Goal: Transaction & Acquisition: Purchase product/service

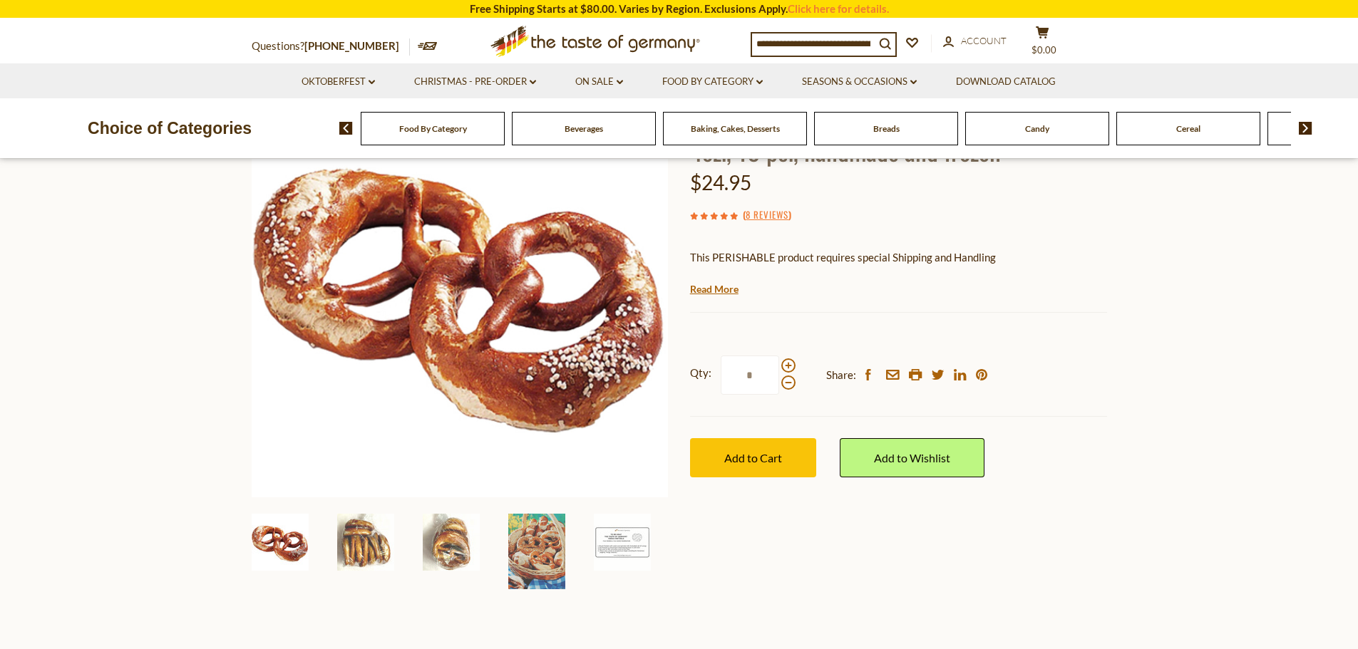
scroll to position [214, 0]
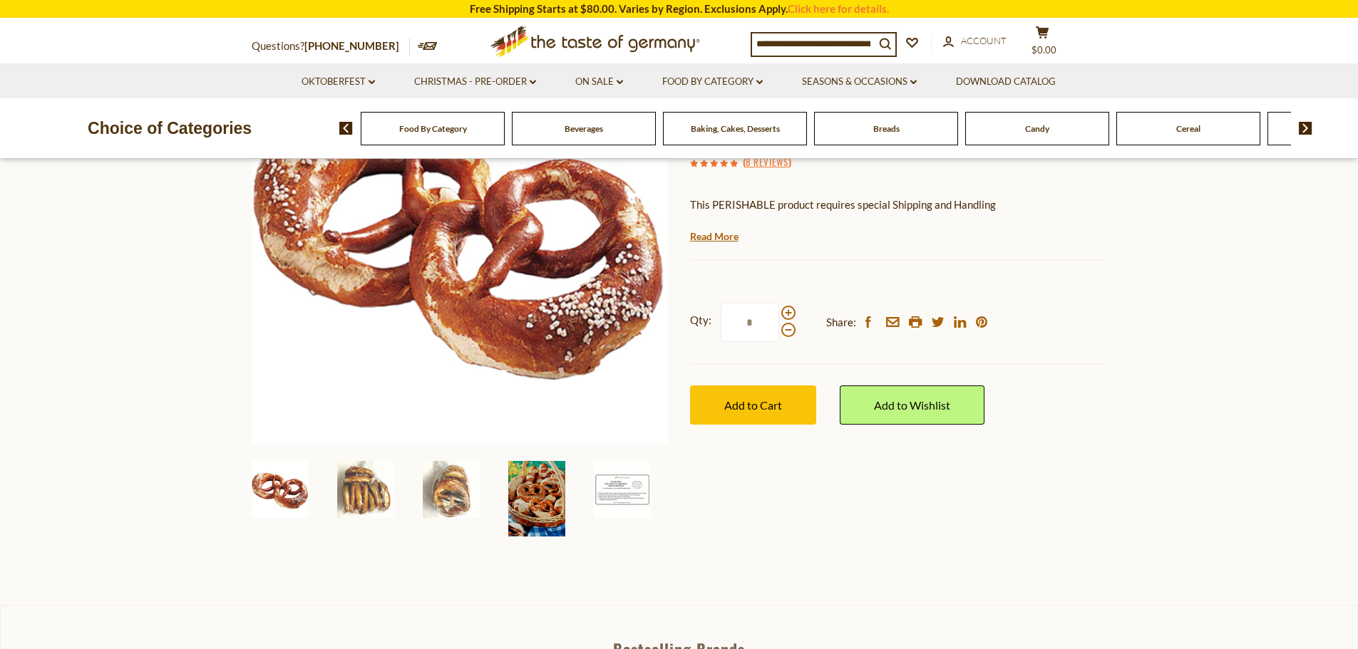
click at [532, 492] on img at bounding box center [536, 499] width 57 height 76
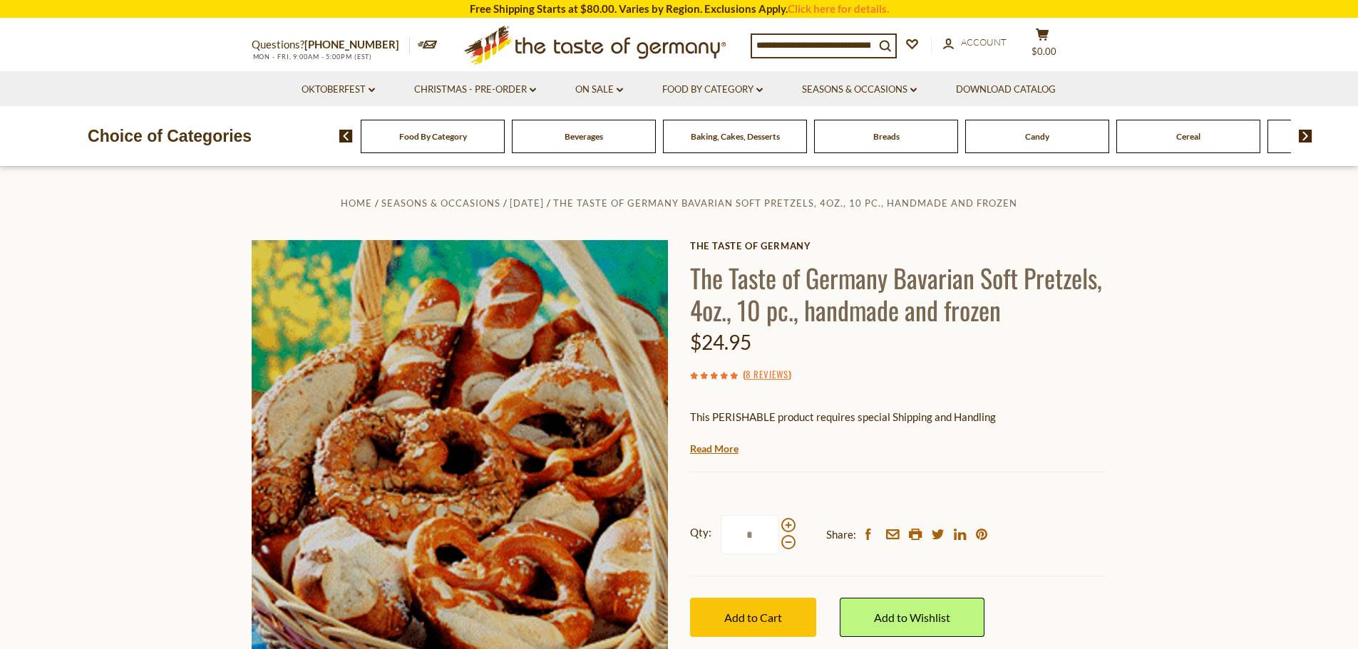
scroll to position [0, 0]
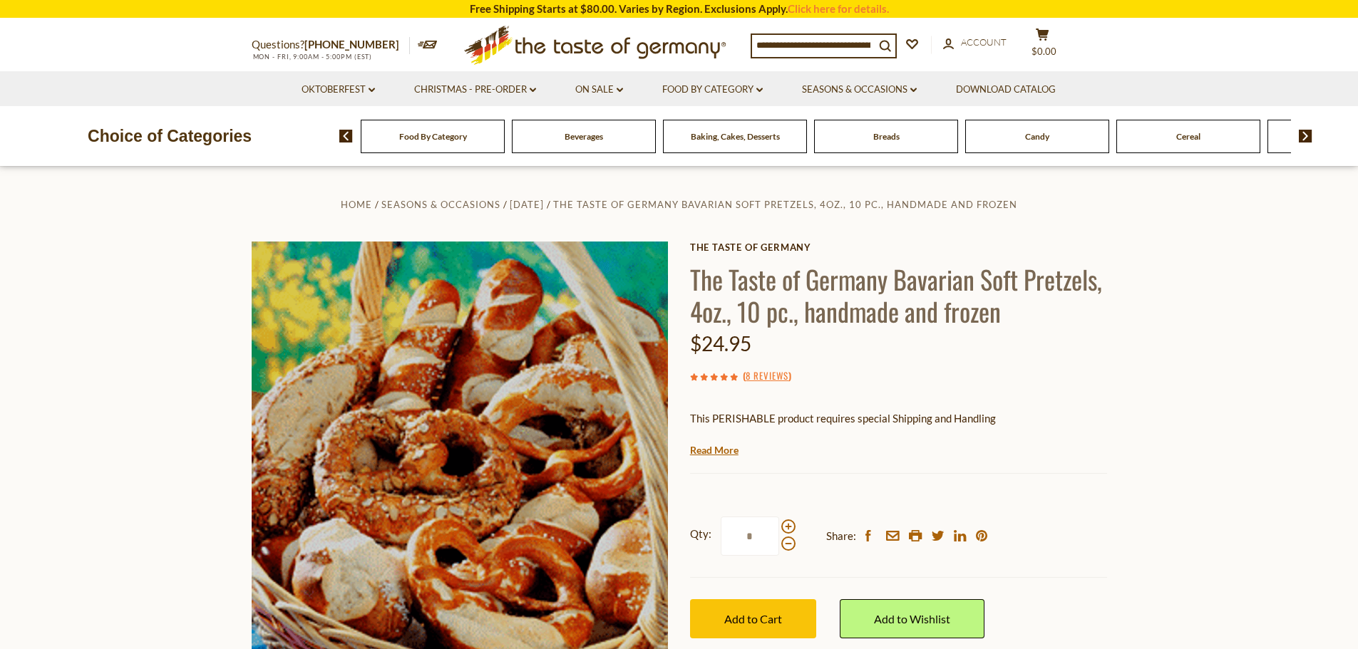
click at [1303, 133] on img at bounding box center [1305, 136] width 14 height 13
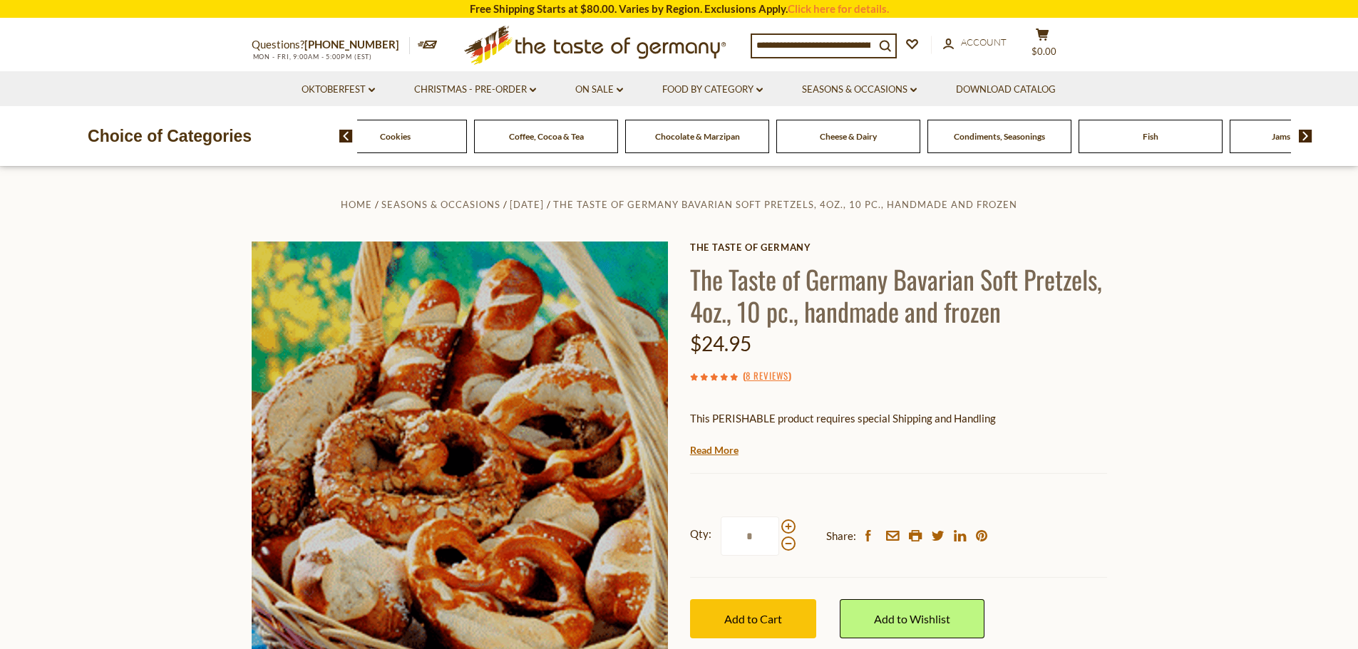
click at [1303, 133] on img at bounding box center [1305, 136] width 14 height 13
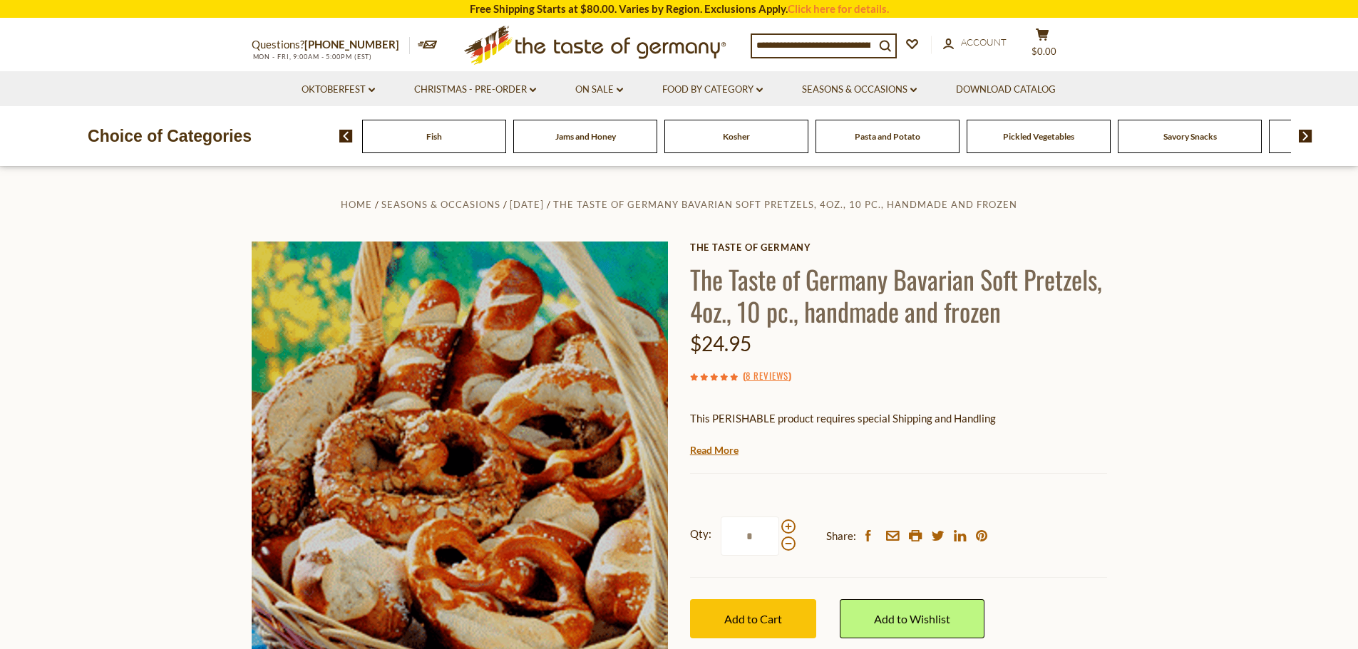
click at [869, 134] on span "Pasta and Potato" at bounding box center [887, 136] width 66 height 11
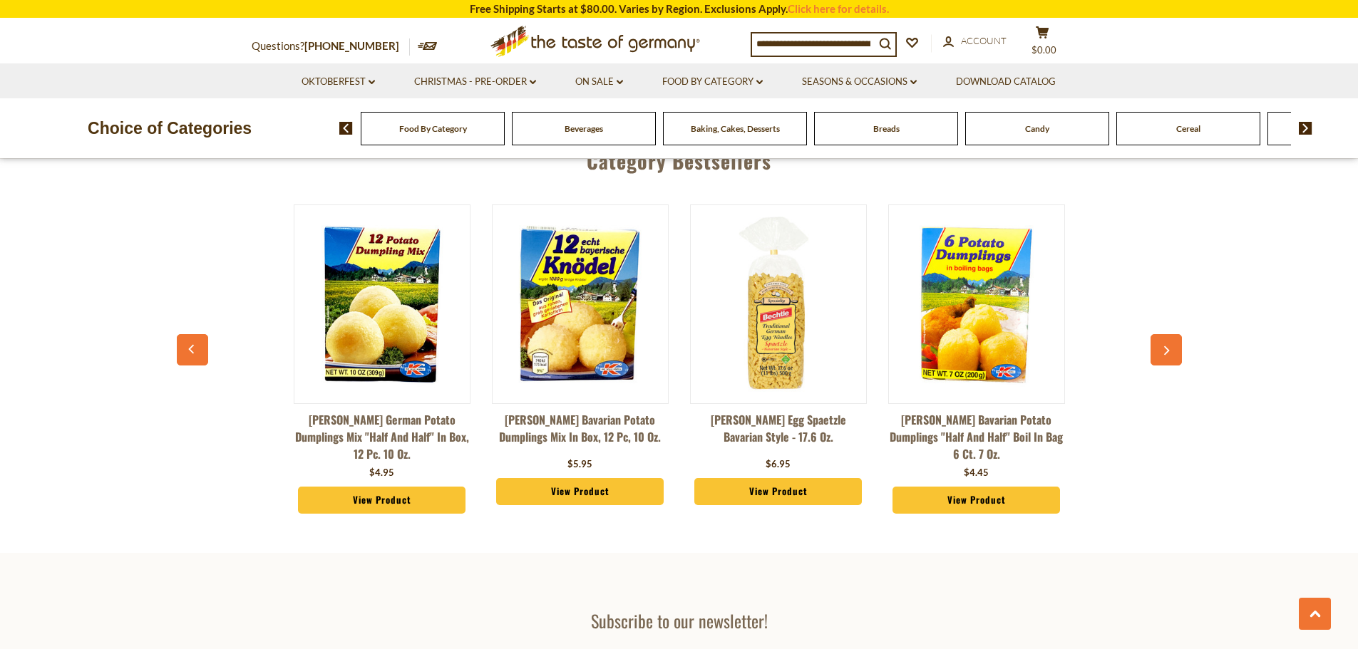
scroll to position [3706, 0]
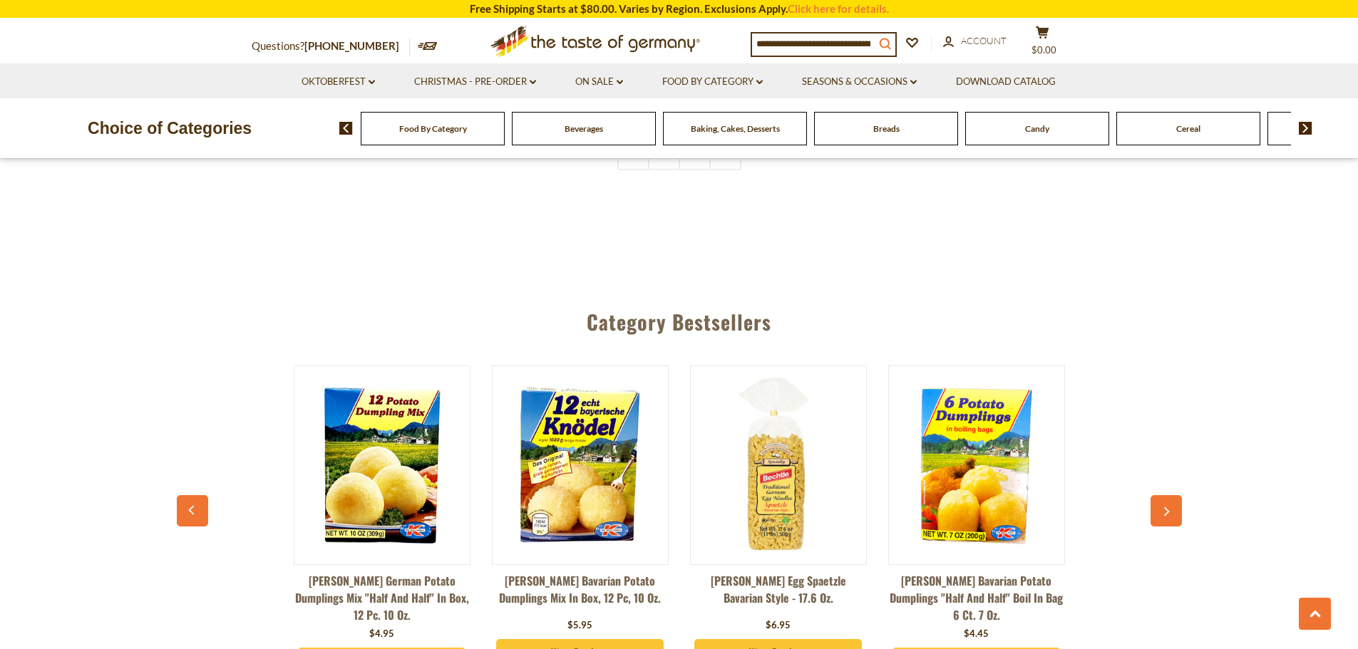
click at [884, 43] on button "search_icon" at bounding box center [884, 42] width 21 height 19
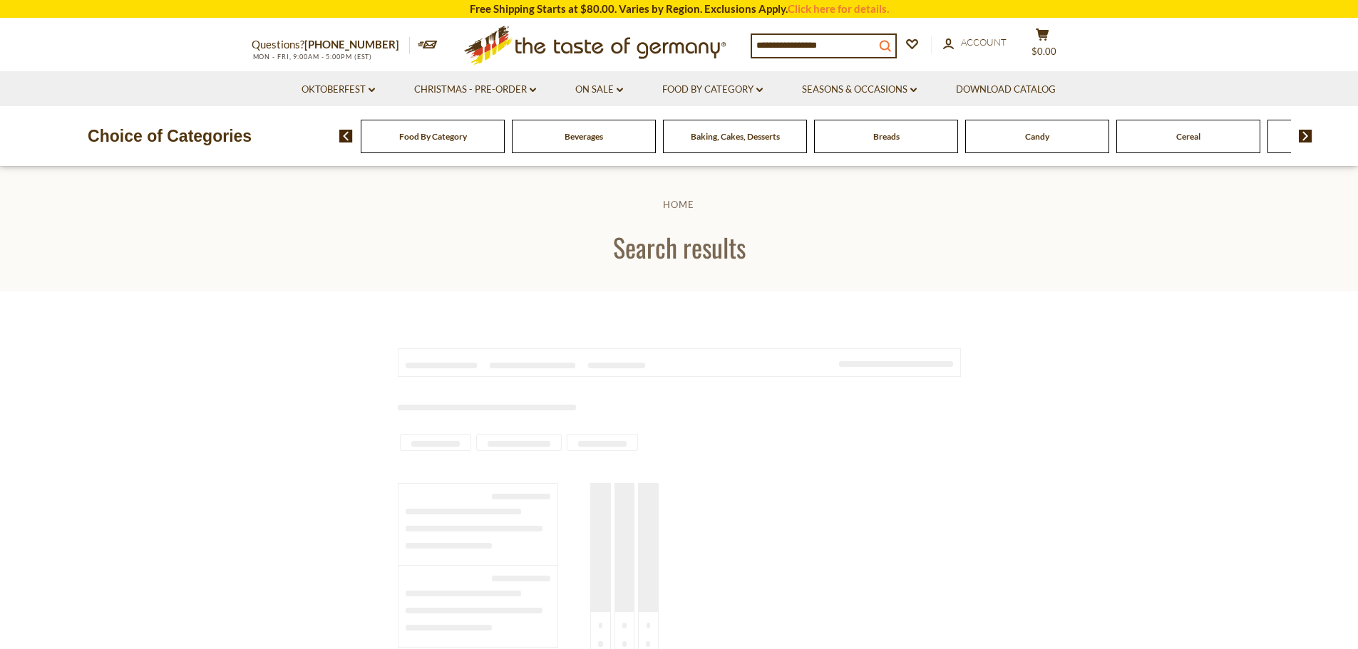
click at [884, 35] on button "search_icon" at bounding box center [884, 44] width 21 height 19
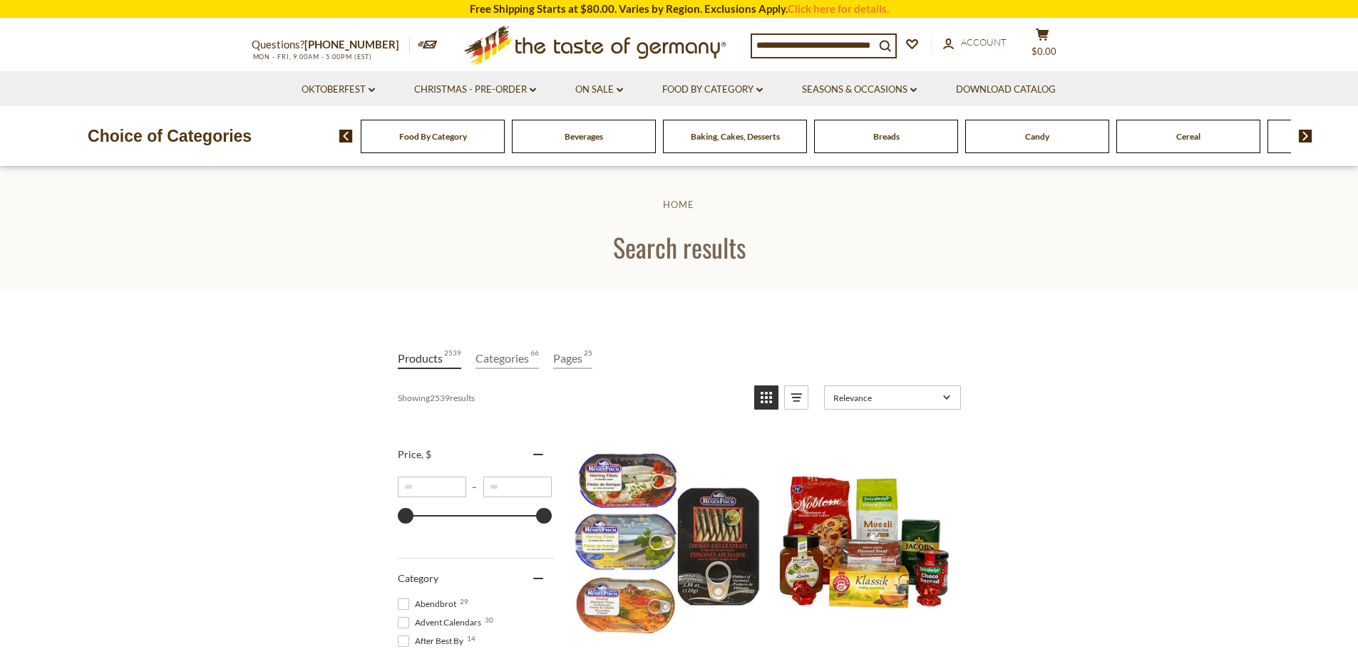
click at [802, 38] on input at bounding box center [813, 45] width 123 height 20
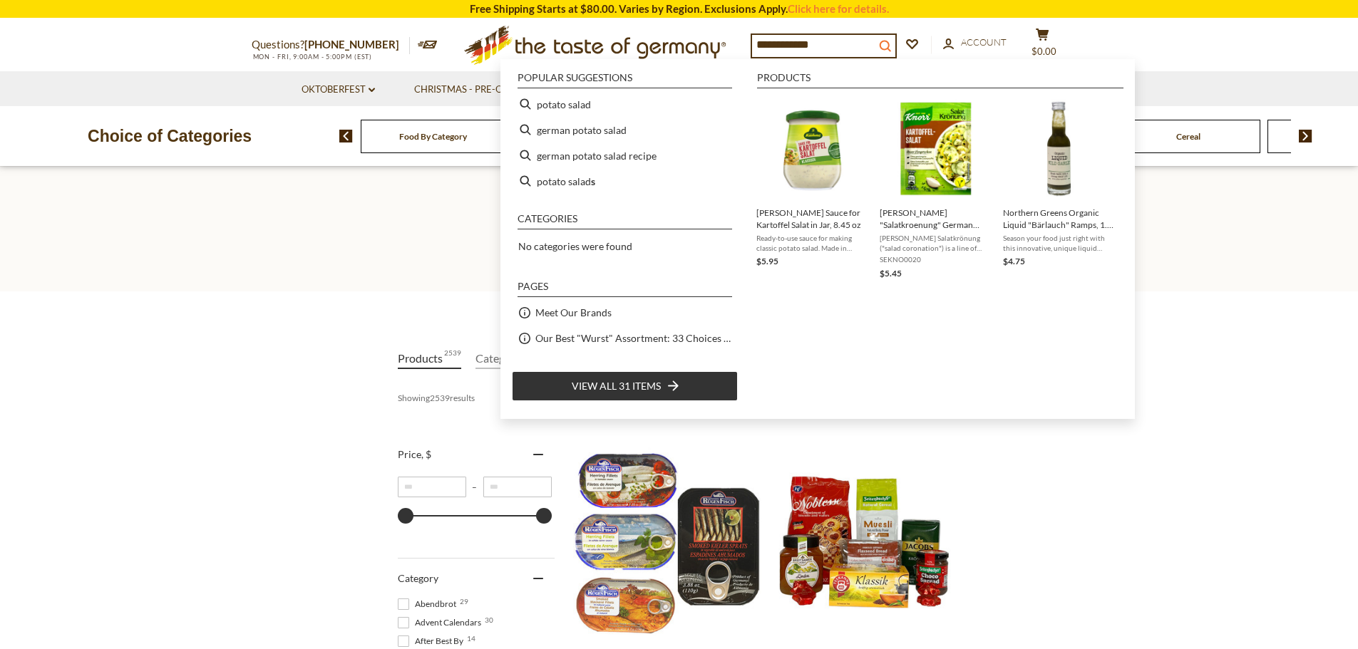
type input "**********"
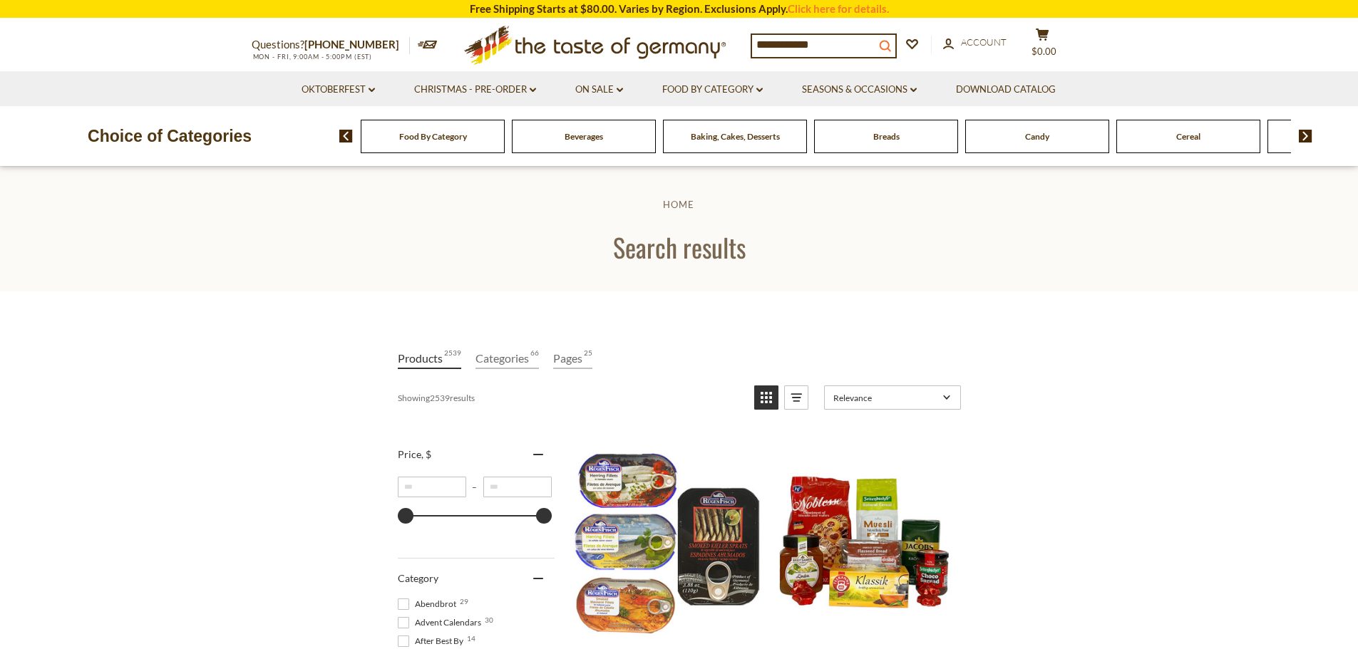
click at [892, 36] on button "search_icon" at bounding box center [884, 44] width 21 height 19
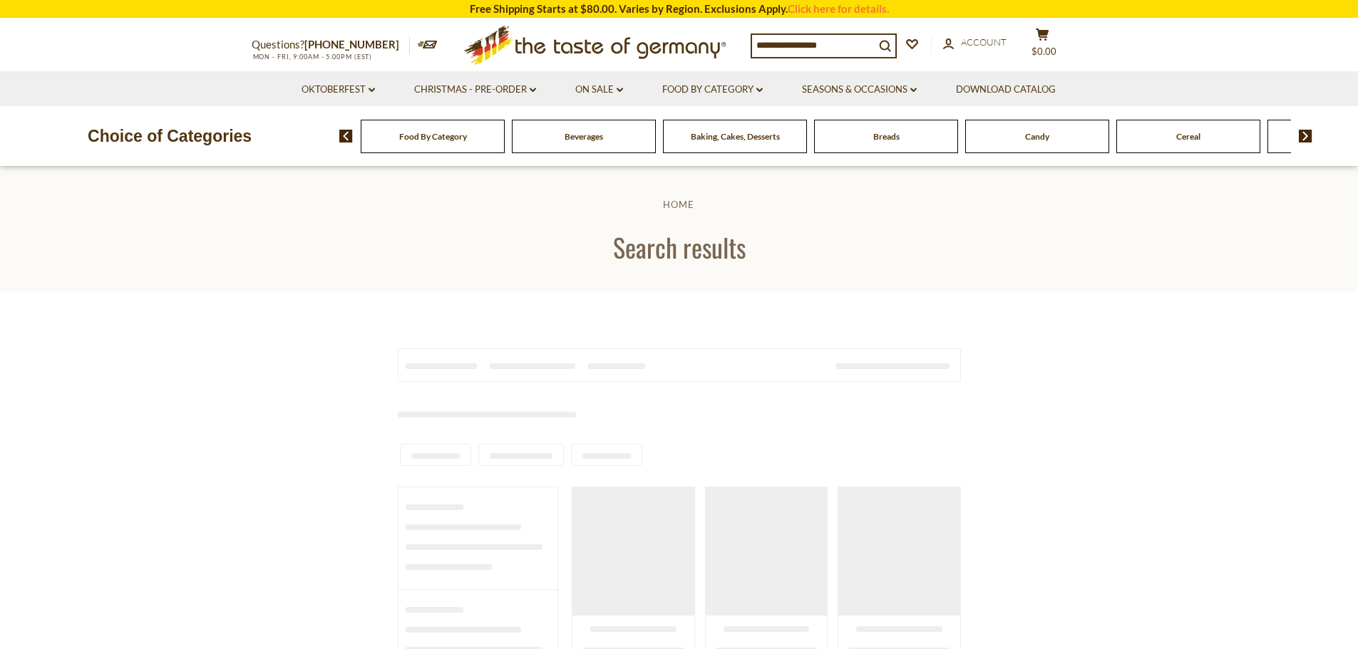
type input "**********"
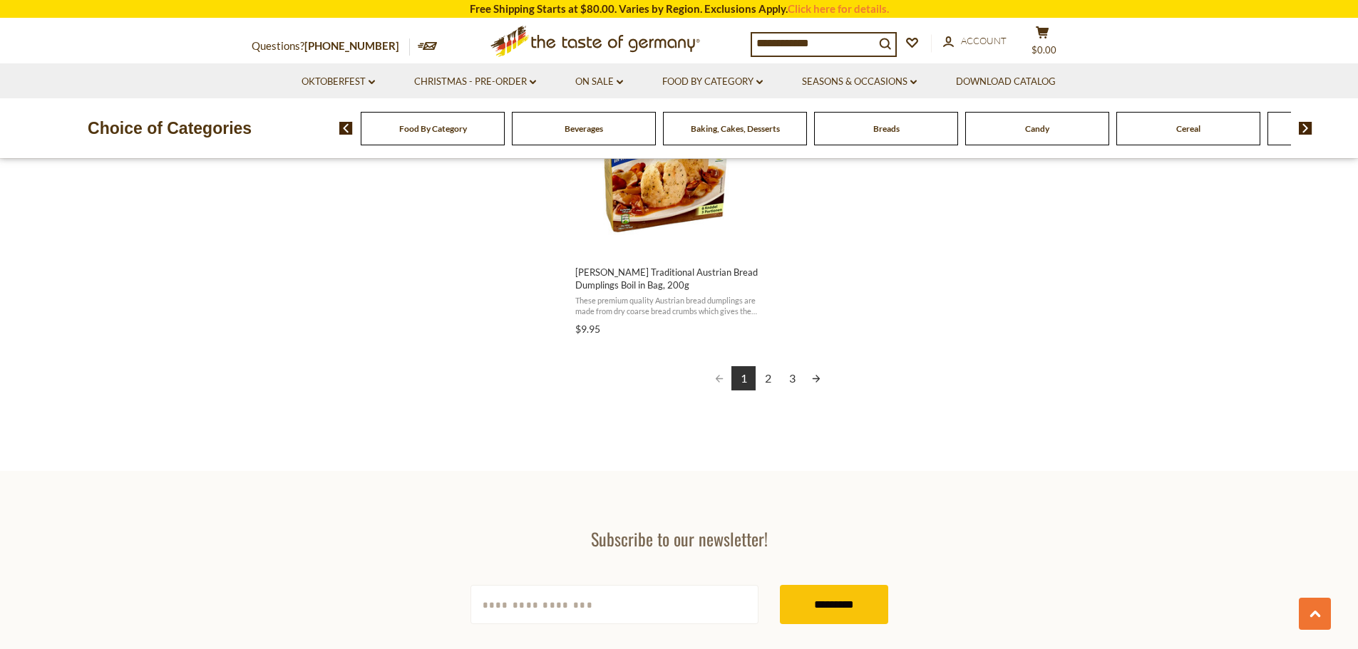
scroll to position [2708, 0]
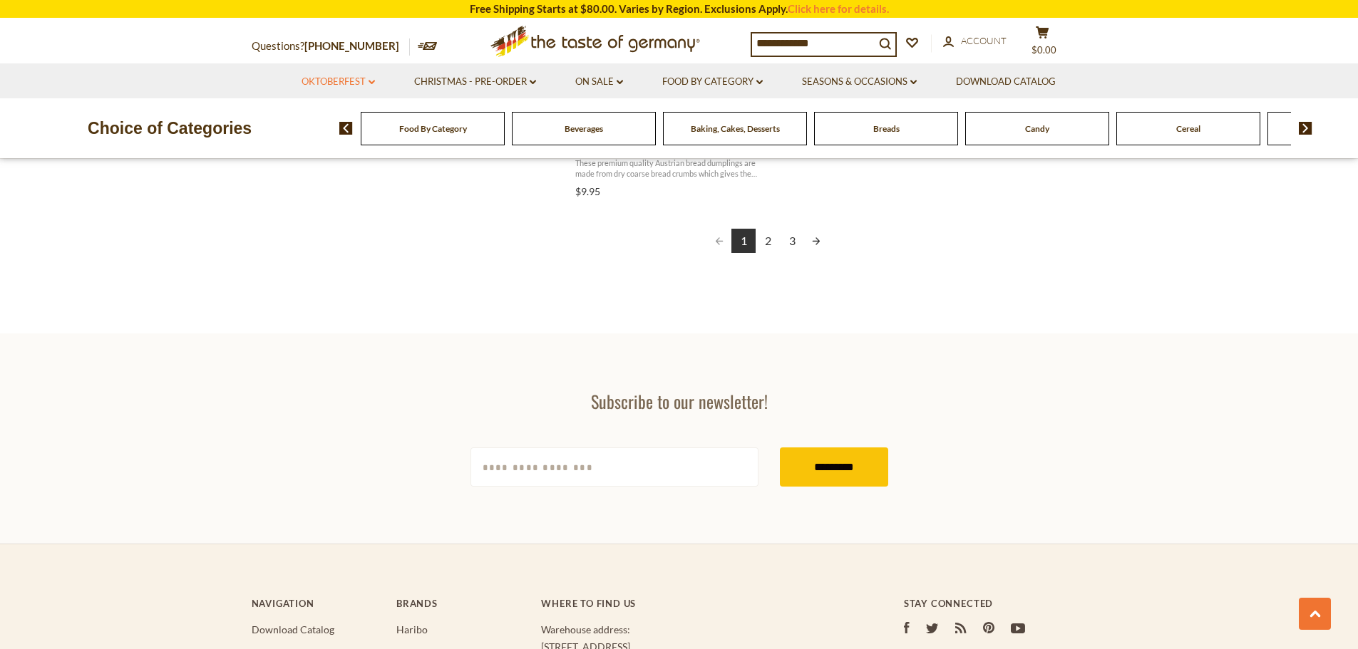
click at [346, 76] on link "Oktoberfest dropdown_arrow" at bounding box center [337, 82] width 73 height 16
click at [334, 139] on link "Oktoberfest Foods" at bounding box center [338, 143] width 88 height 13
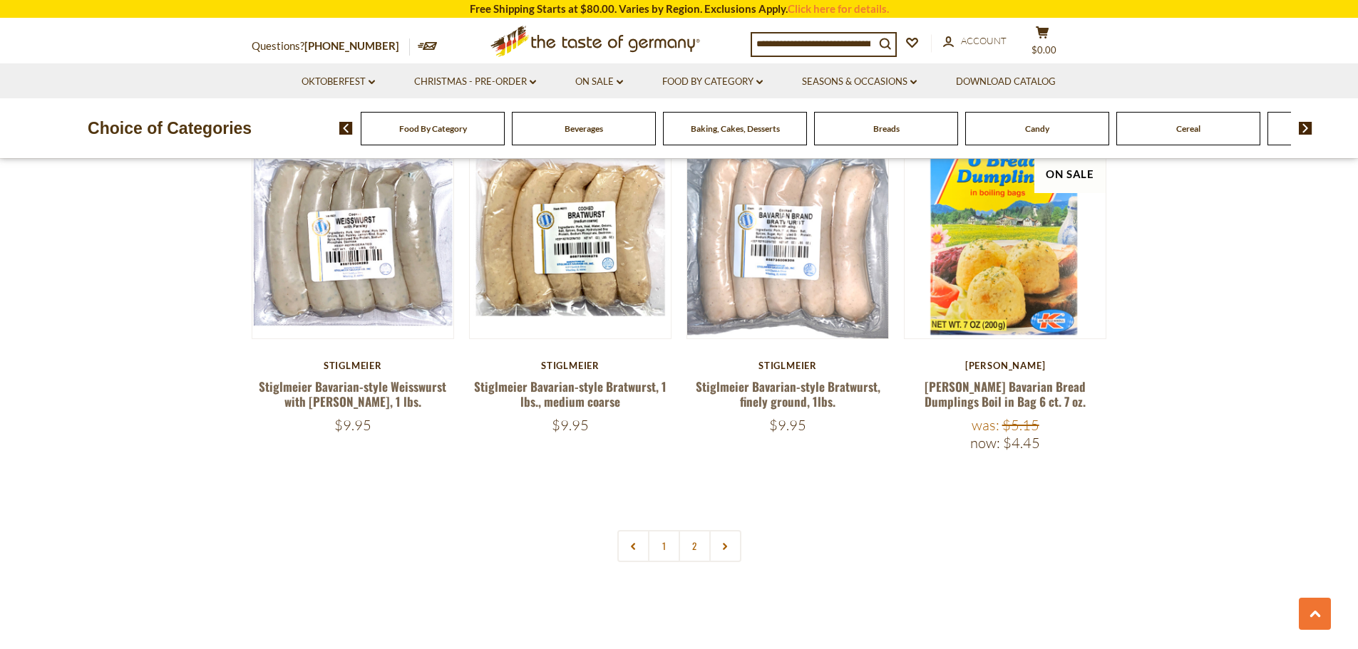
scroll to position [2993, 0]
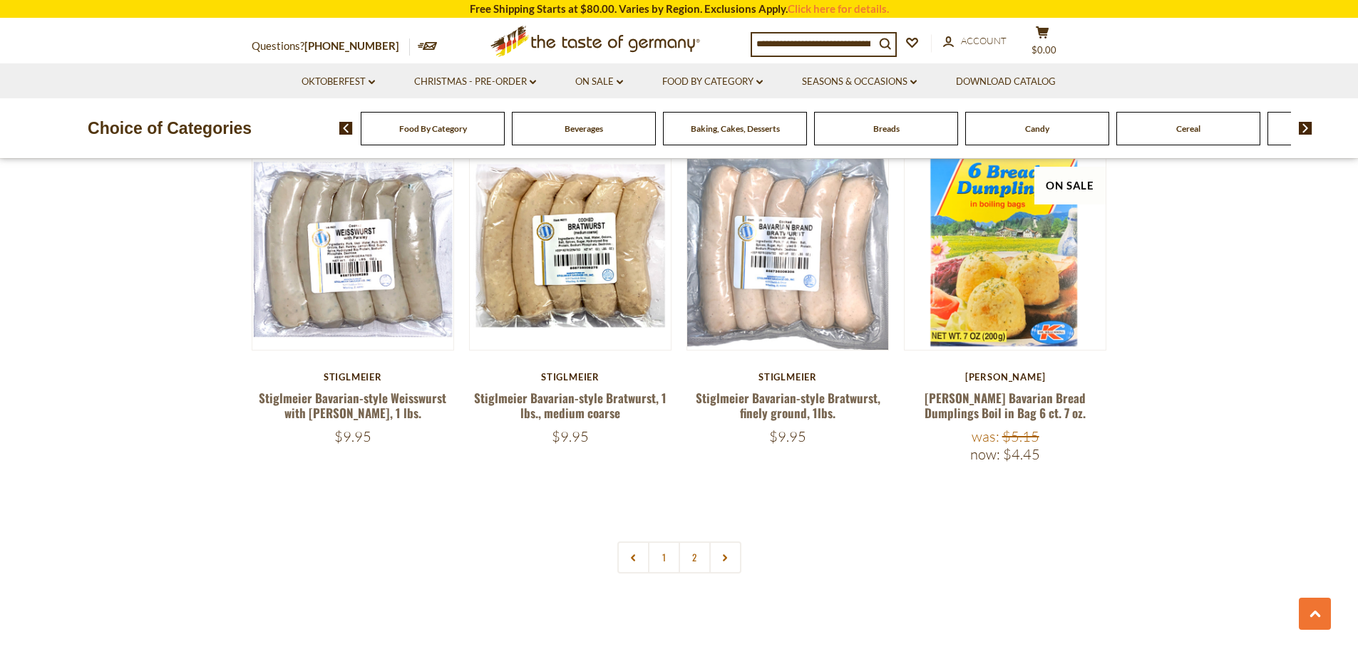
click at [345, 123] on img at bounding box center [346, 128] width 14 height 13
click at [342, 122] on img at bounding box center [346, 128] width 14 height 13
click at [1303, 119] on div "Food By Category Beverages Baking, Cakes, Desserts Breads Candy Cereal Cookies …" at bounding box center [848, 128] width 1018 height 34
click at [1303, 124] on img at bounding box center [1305, 128] width 14 height 13
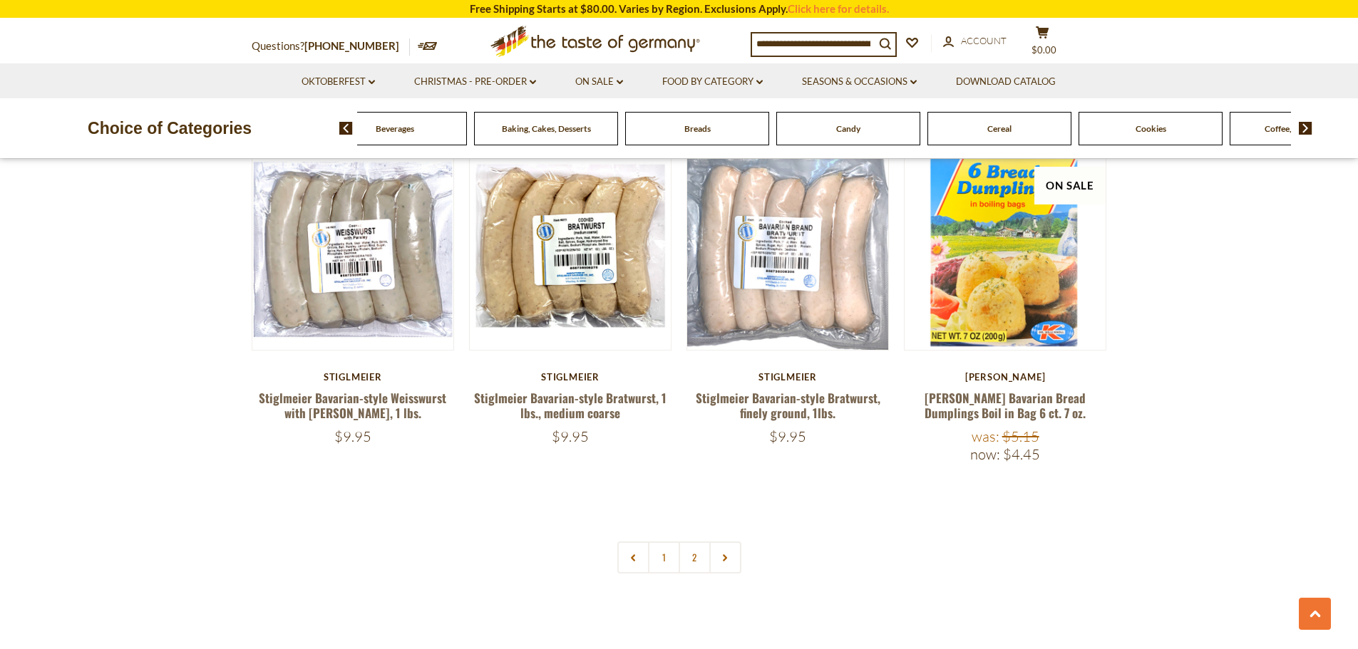
click at [1303, 124] on img at bounding box center [1305, 128] width 14 height 13
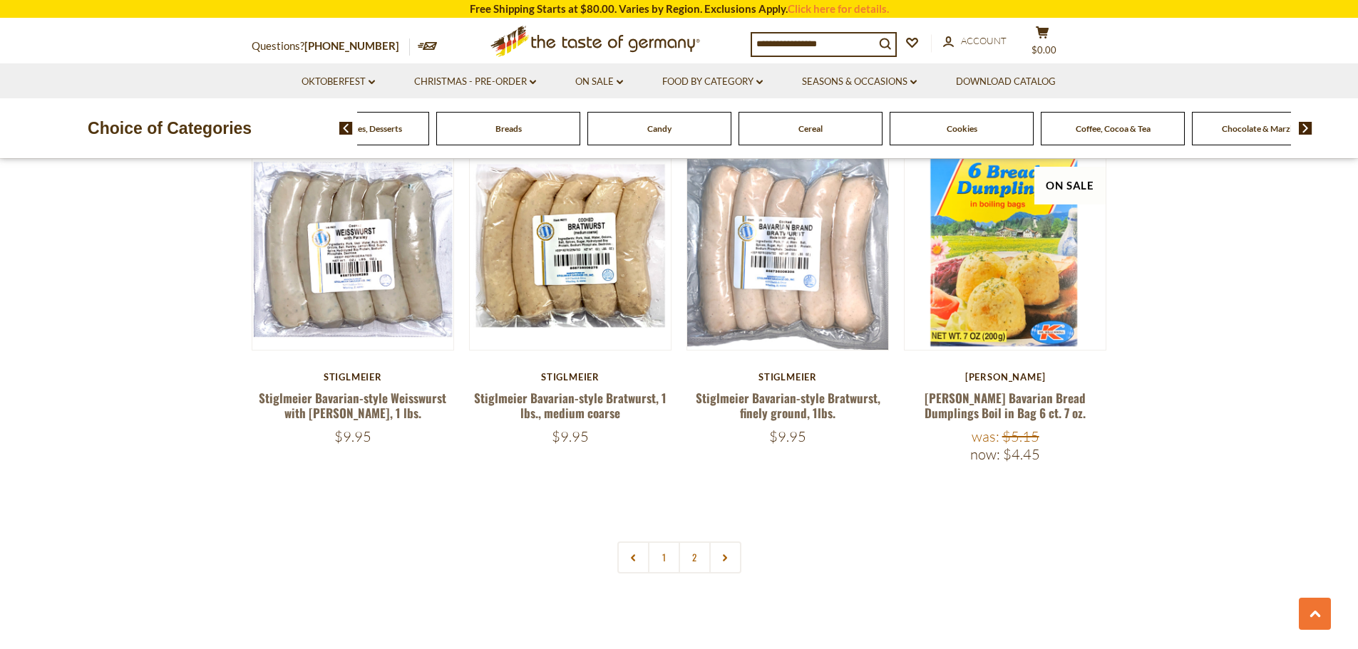
click at [1303, 124] on img at bounding box center [1305, 128] width 14 height 13
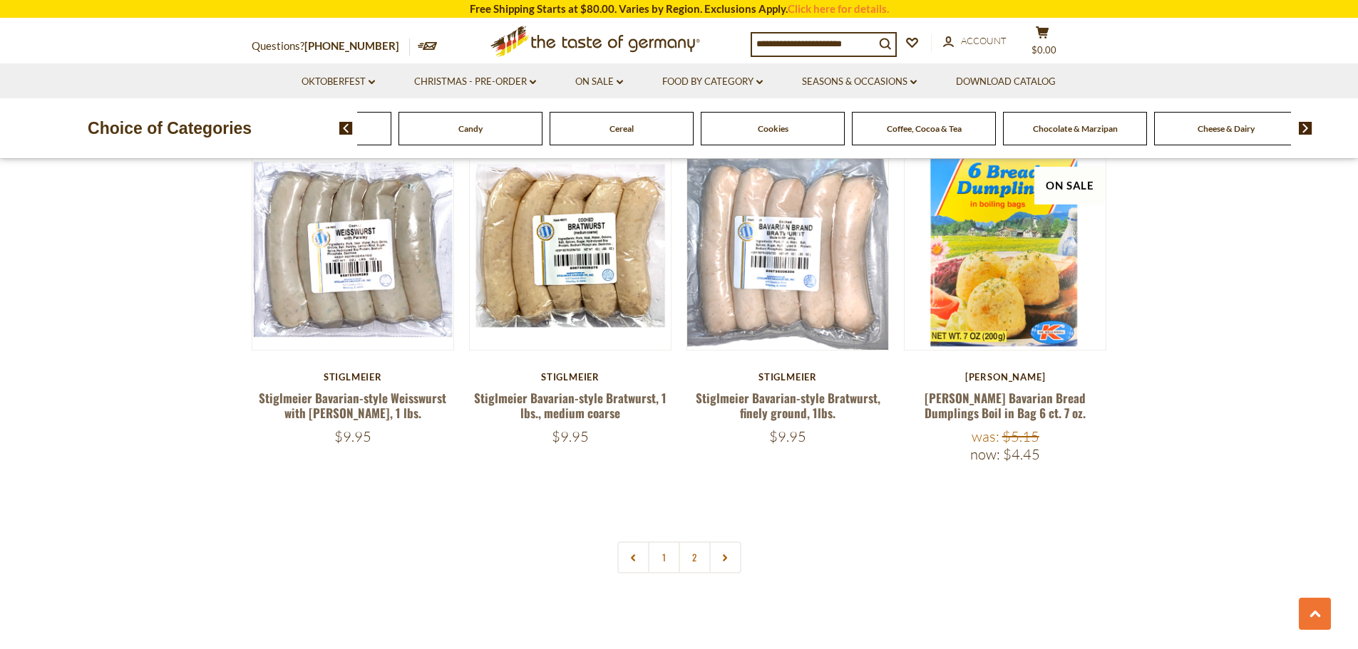
click at [1303, 124] on img at bounding box center [1305, 128] width 14 height 13
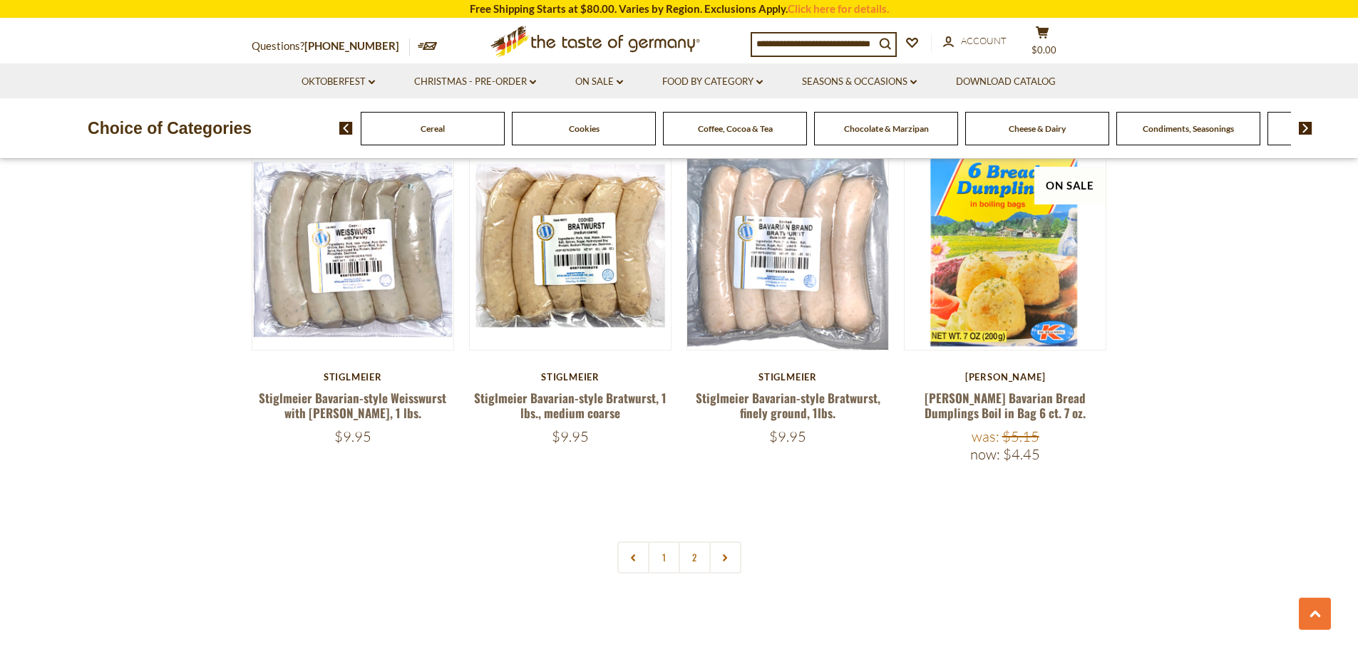
click at [1303, 124] on img at bounding box center [1305, 128] width 14 height 13
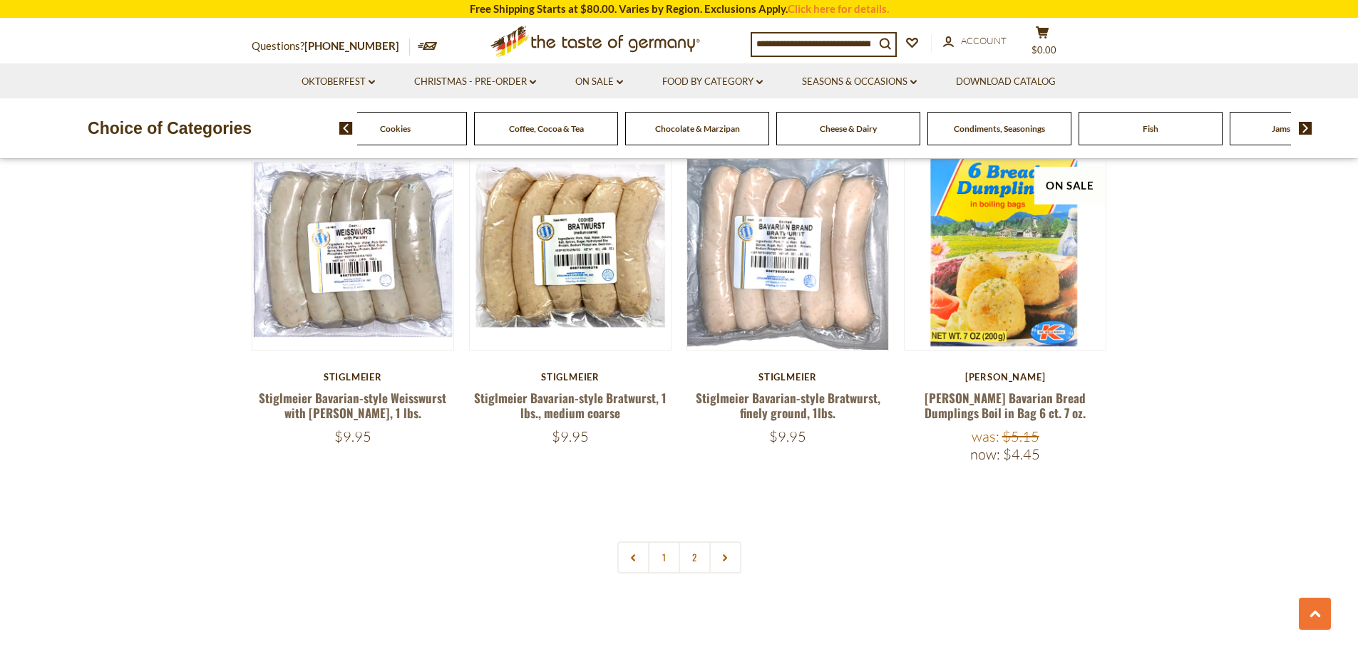
click at [1303, 124] on img at bounding box center [1305, 128] width 14 height 13
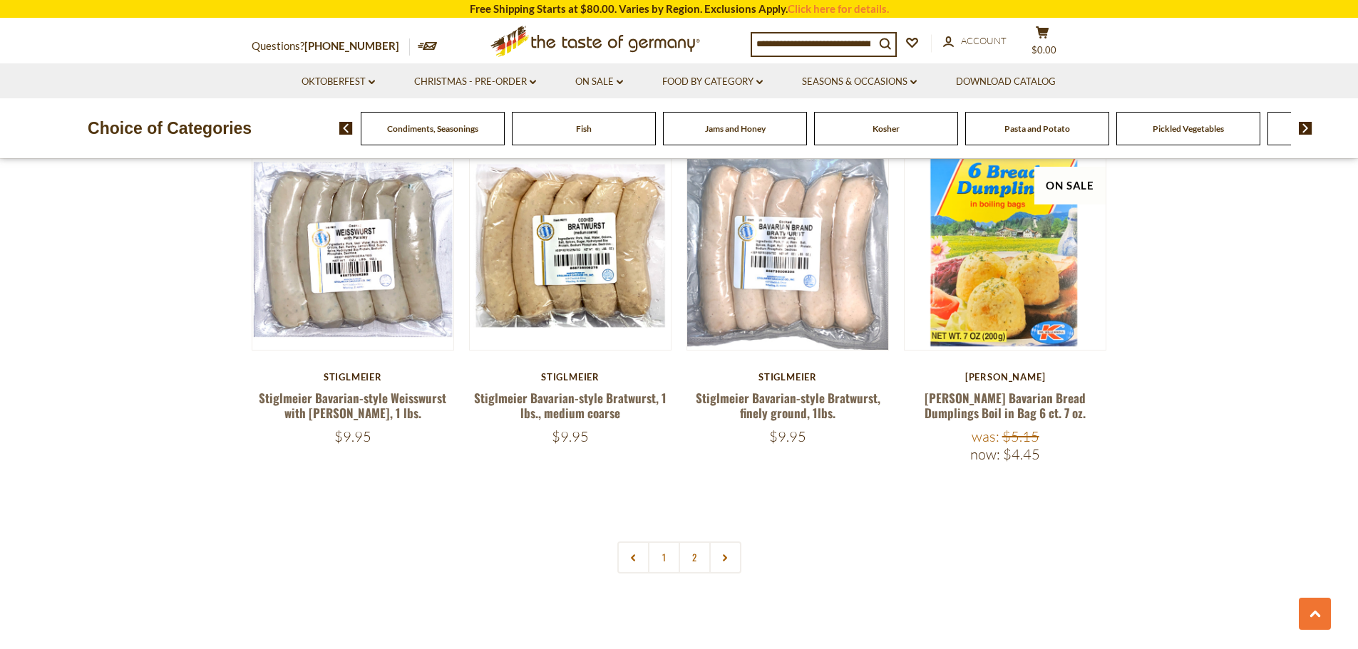
click at [1303, 124] on img at bounding box center [1305, 128] width 14 height 13
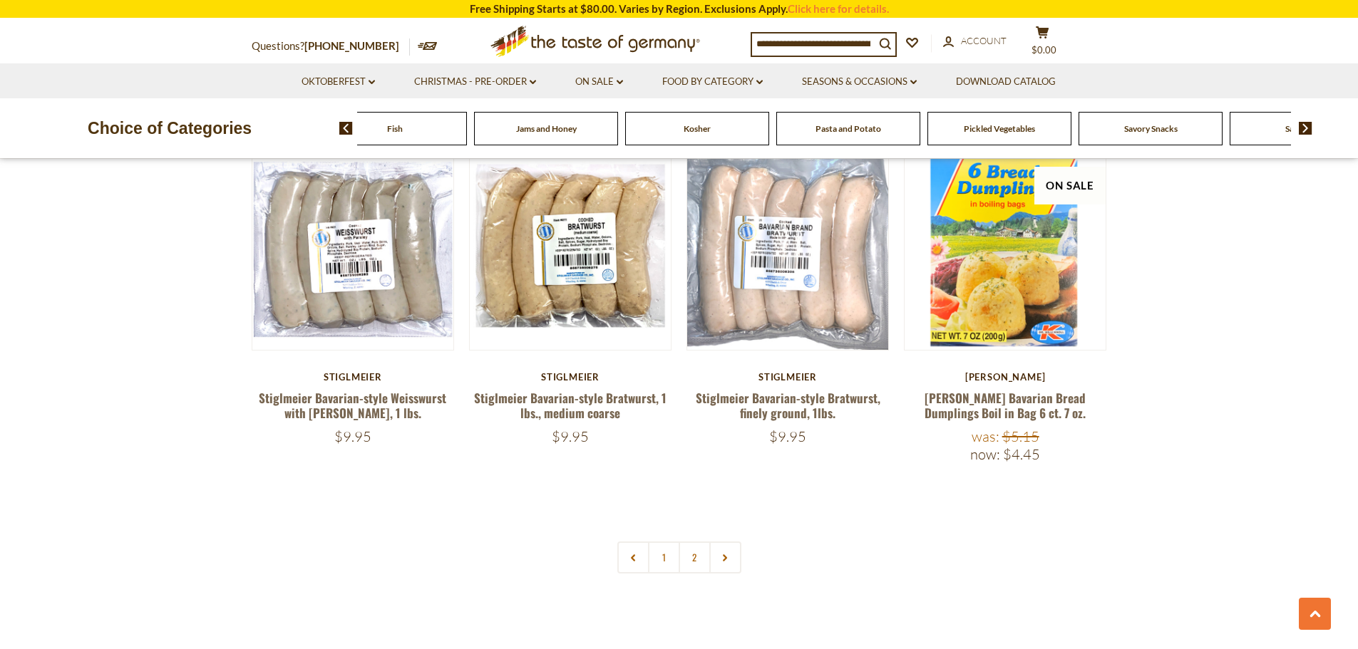
click at [1303, 124] on img at bounding box center [1305, 128] width 14 height 13
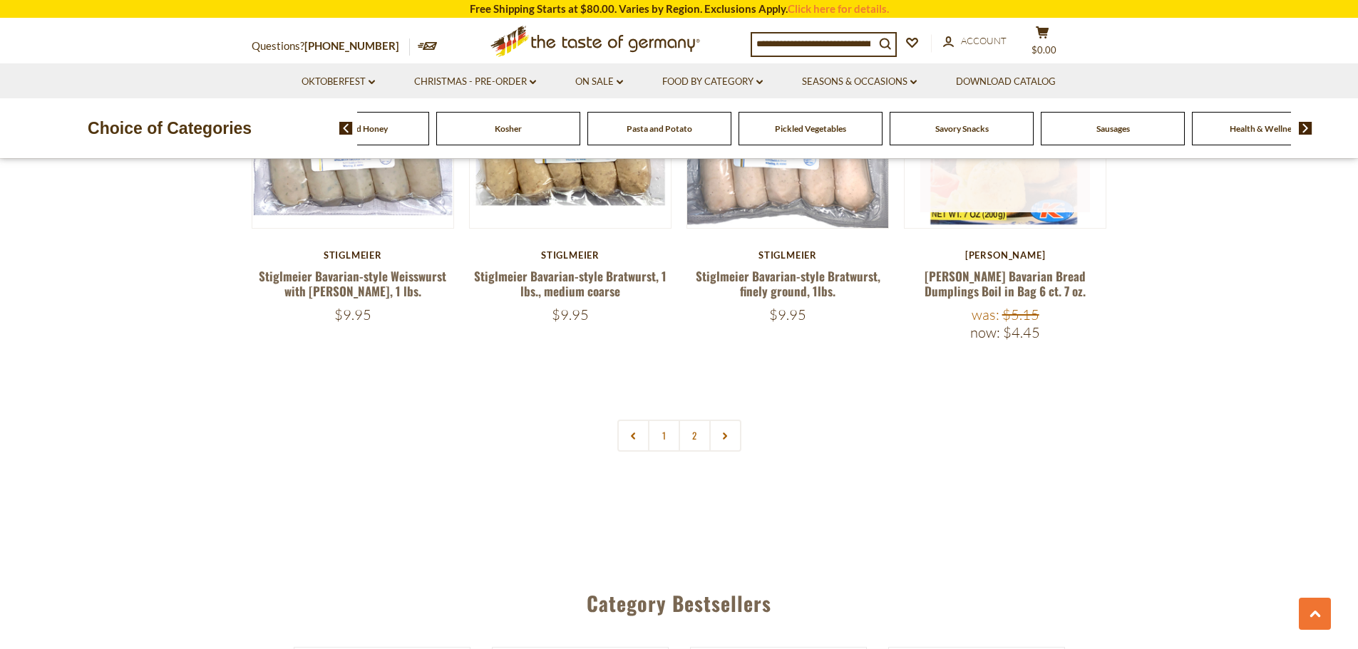
scroll to position [3207, 0]
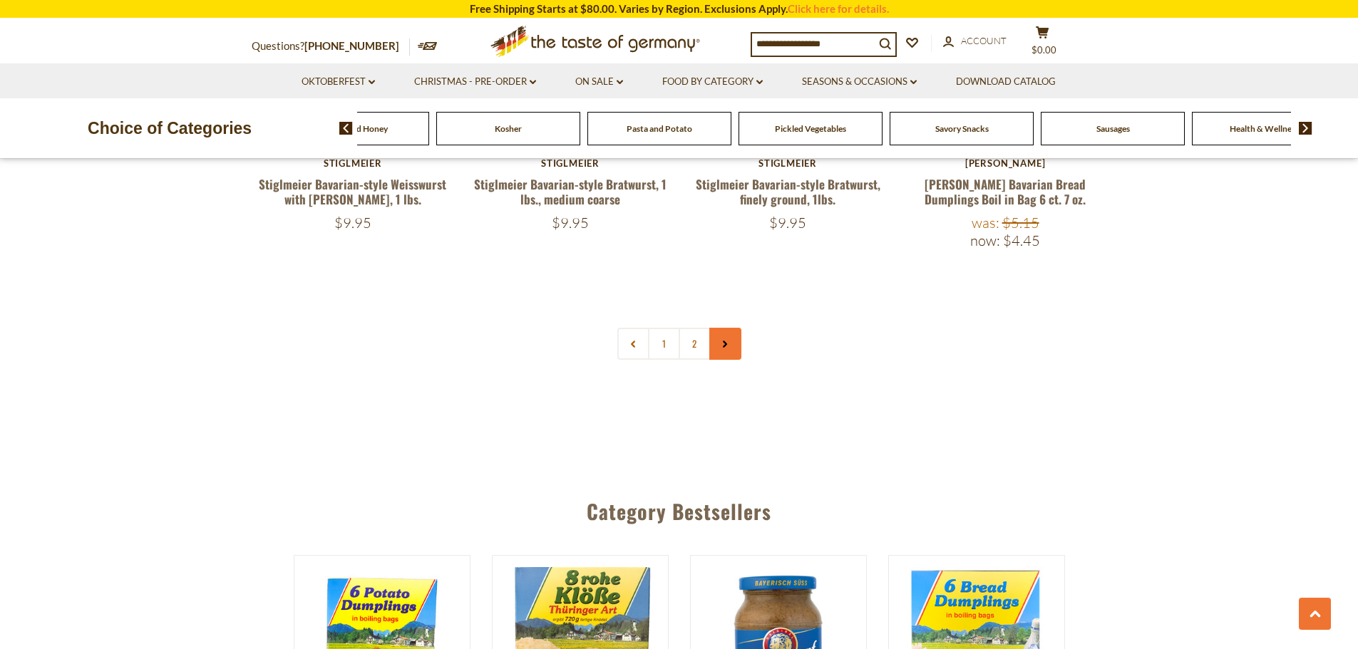
click at [718, 328] on link at bounding box center [725, 344] width 32 height 32
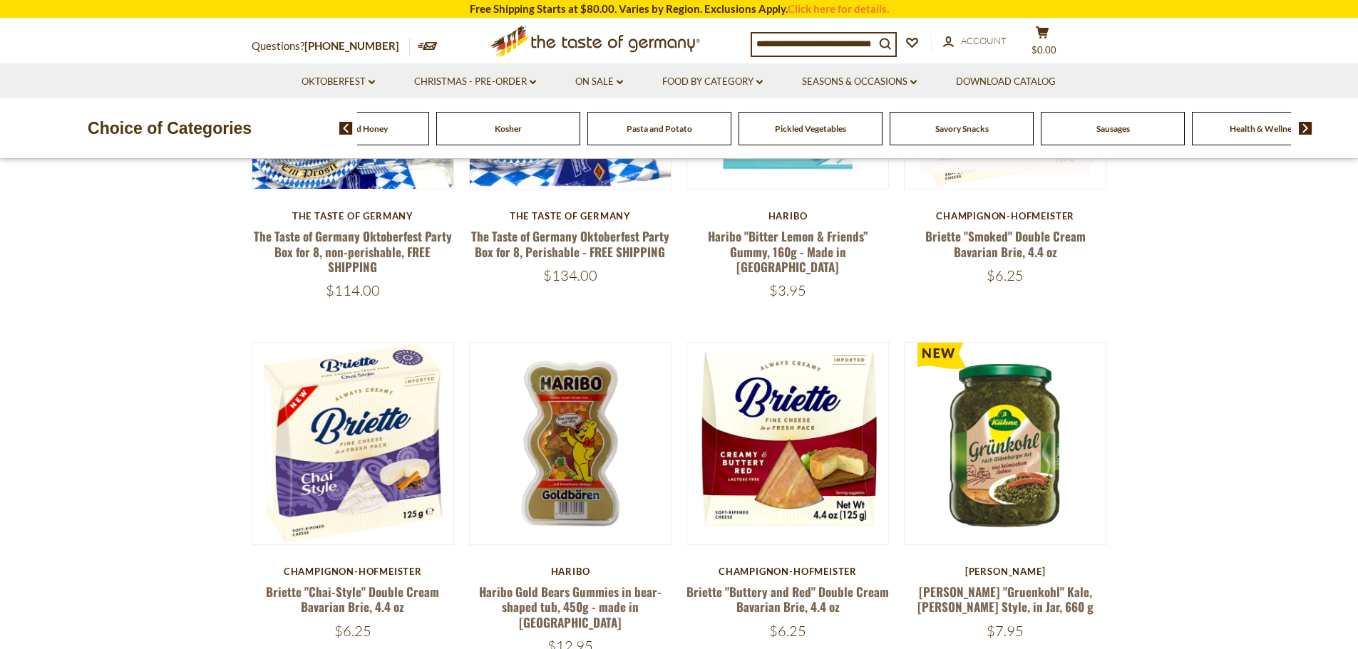
scroll to position [285, 0]
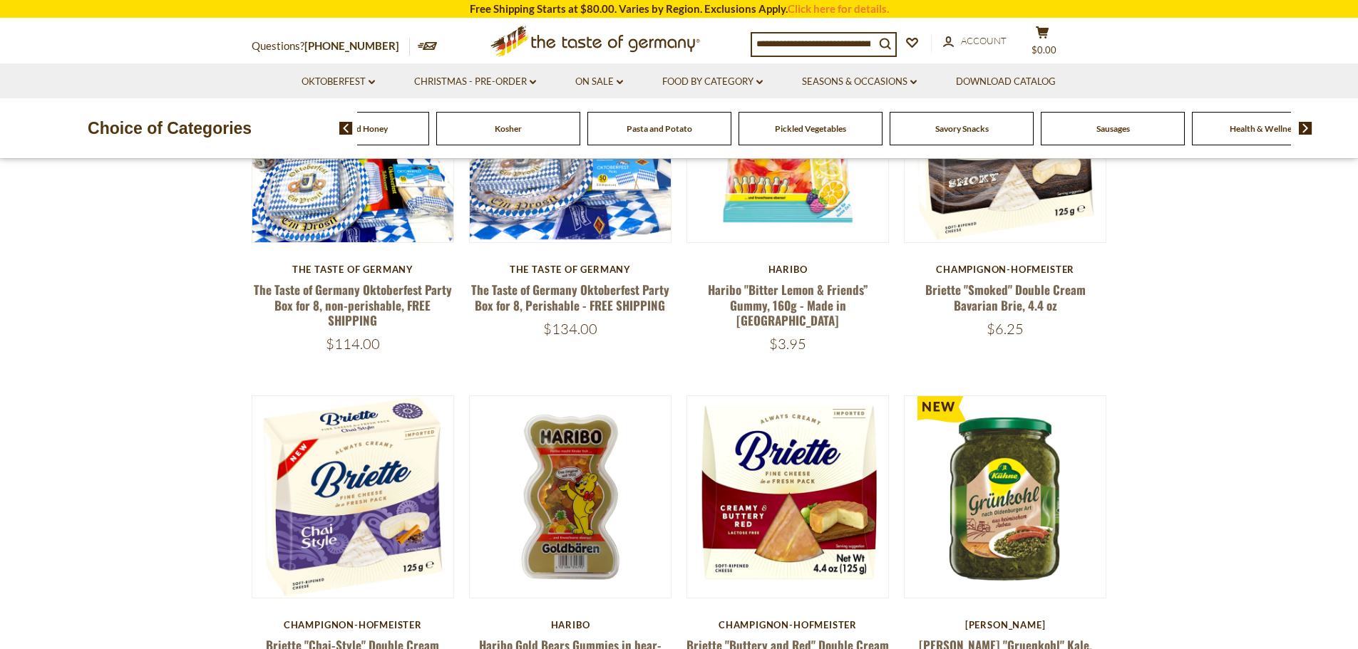
click at [1124, 124] on span "Sausages" at bounding box center [1112, 128] width 33 height 11
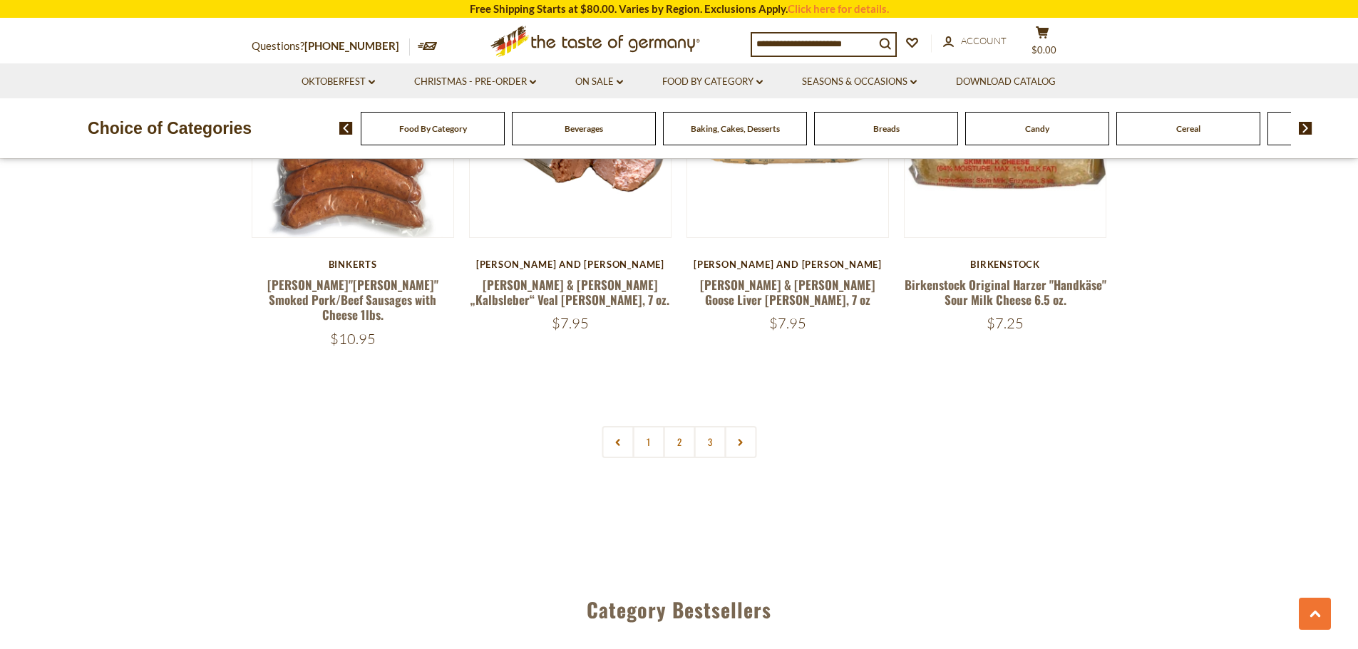
scroll to position [3492, 0]
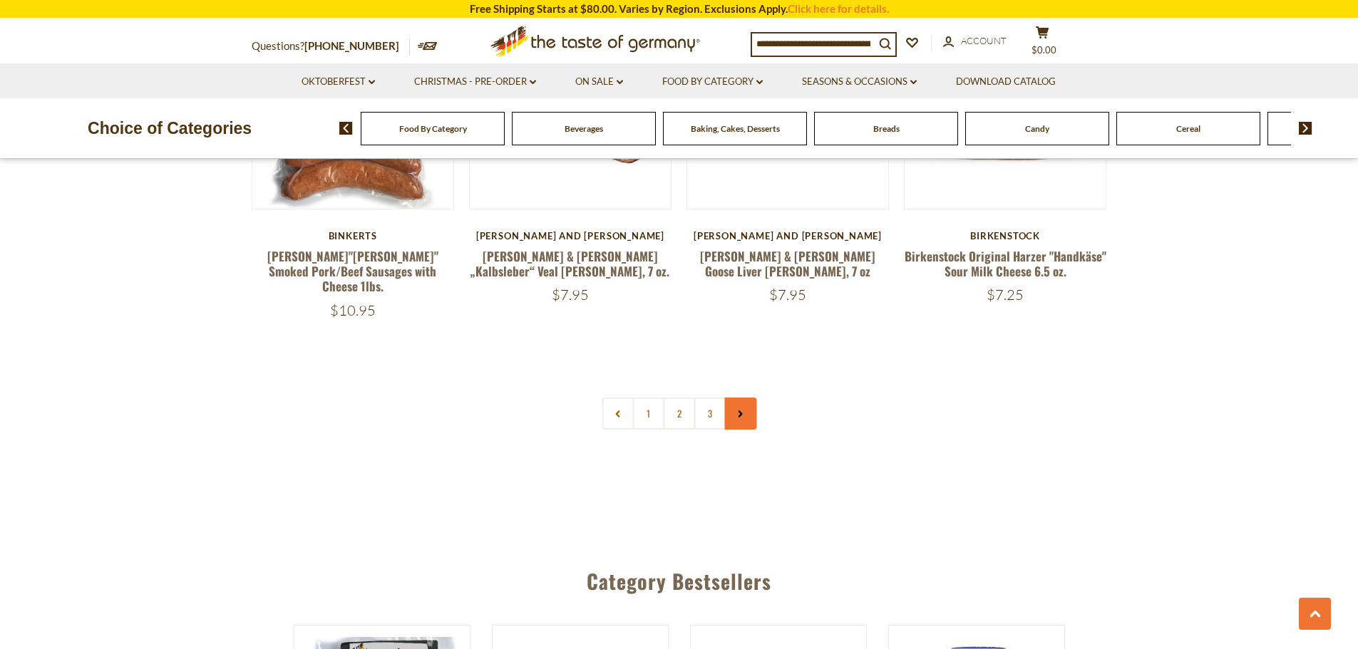
click at [736, 398] on link at bounding box center [740, 414] width 32 height 32
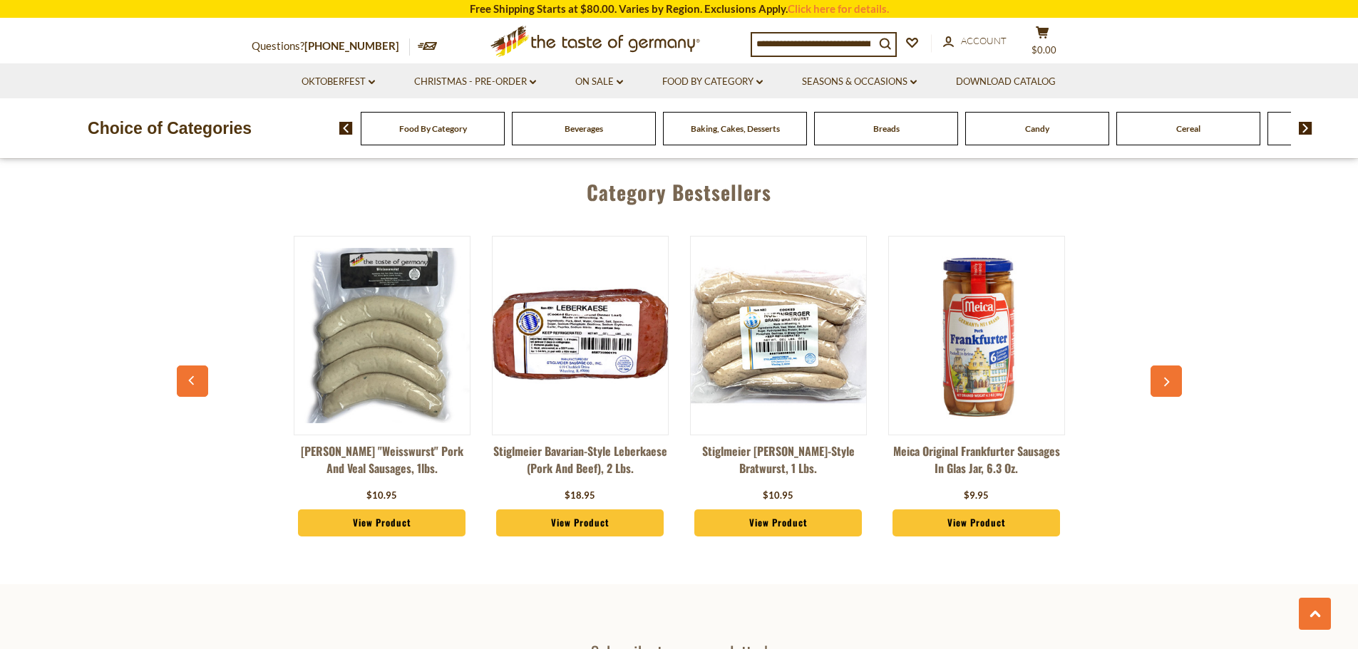
scroll to position [3919, 0]
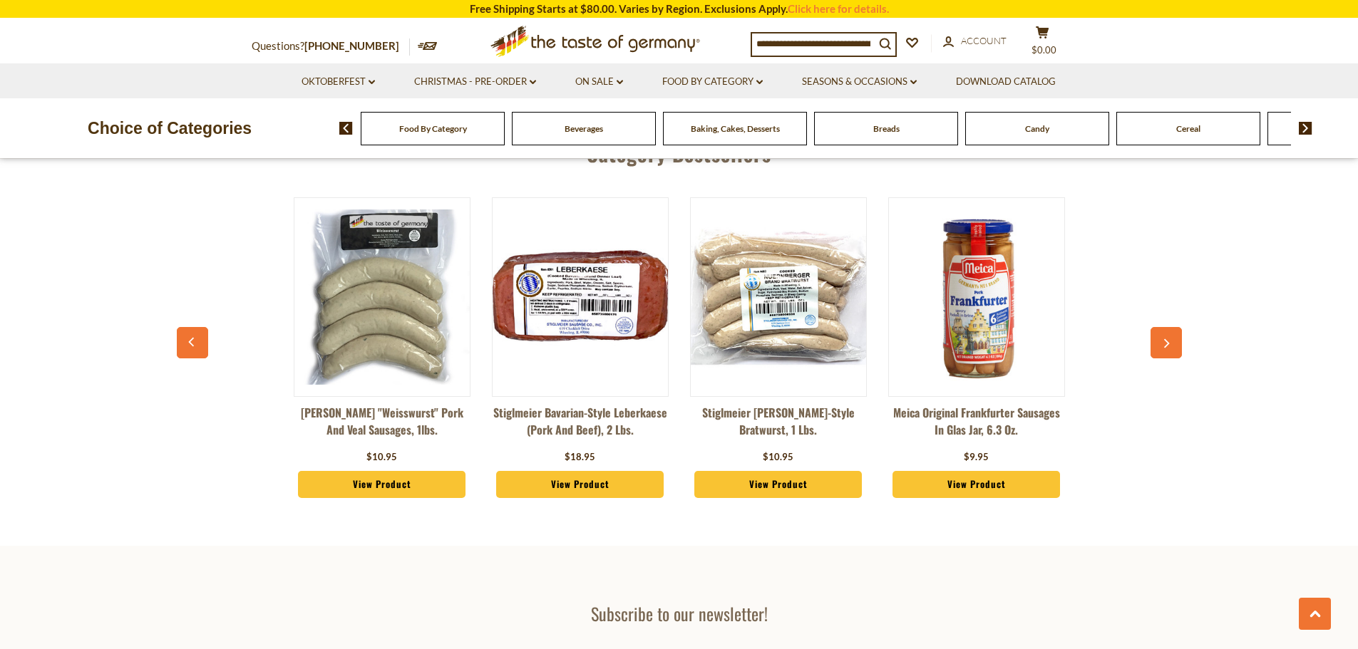
click at [582, 471] on link "View Product" at bounding box center [580, 484] width 168 height 27
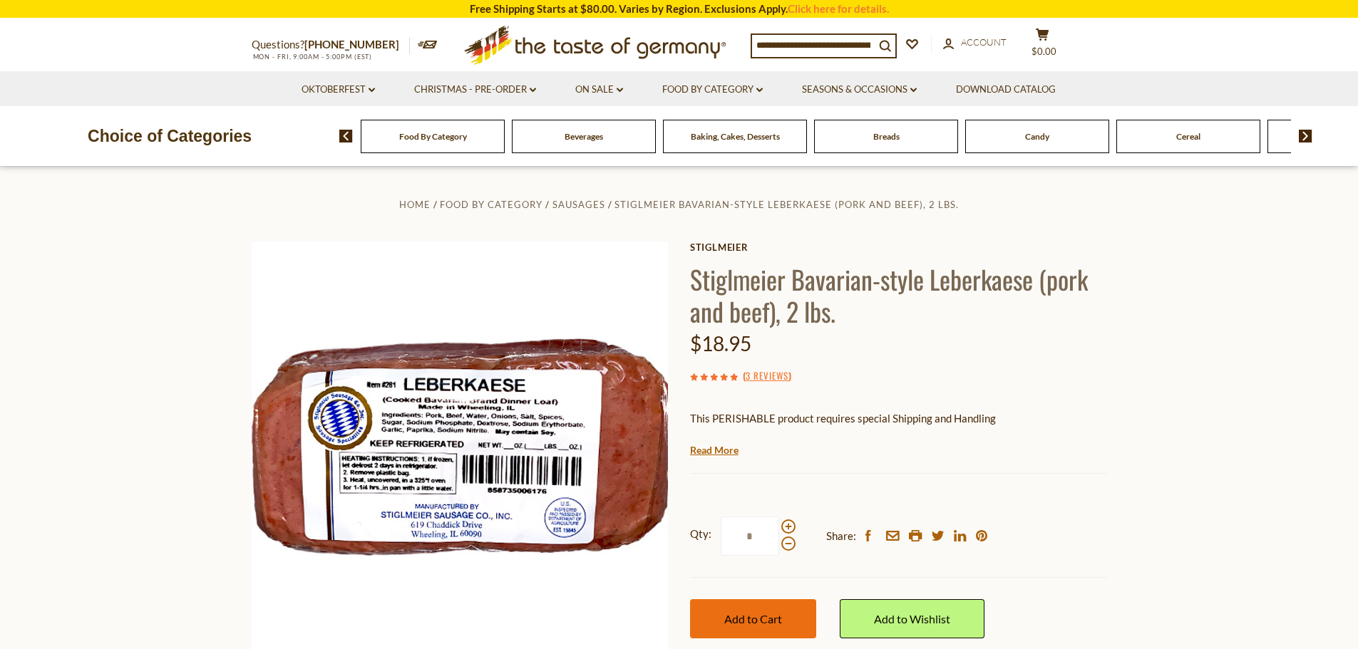
click at [743, 615] on span "Add to Cart" at bounding box center [753, 619] width 58 height 14
click at [1048, 30] on icon at bounding box center [1041, 35] width 13 height 12
